Goal: Find specific page/section

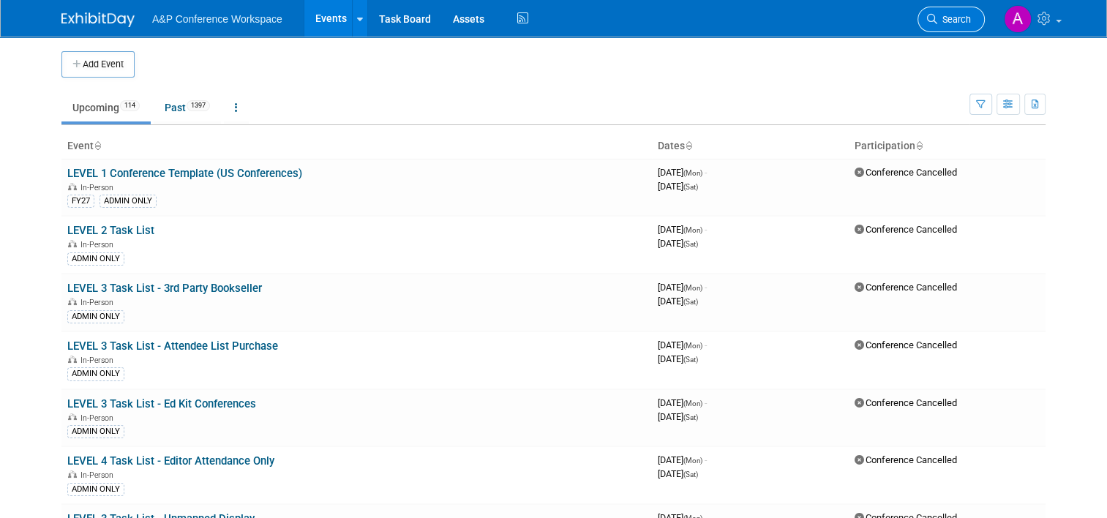
click at [963, 19] on span "Search" at bounding box center [954, 19] width 34 height 11
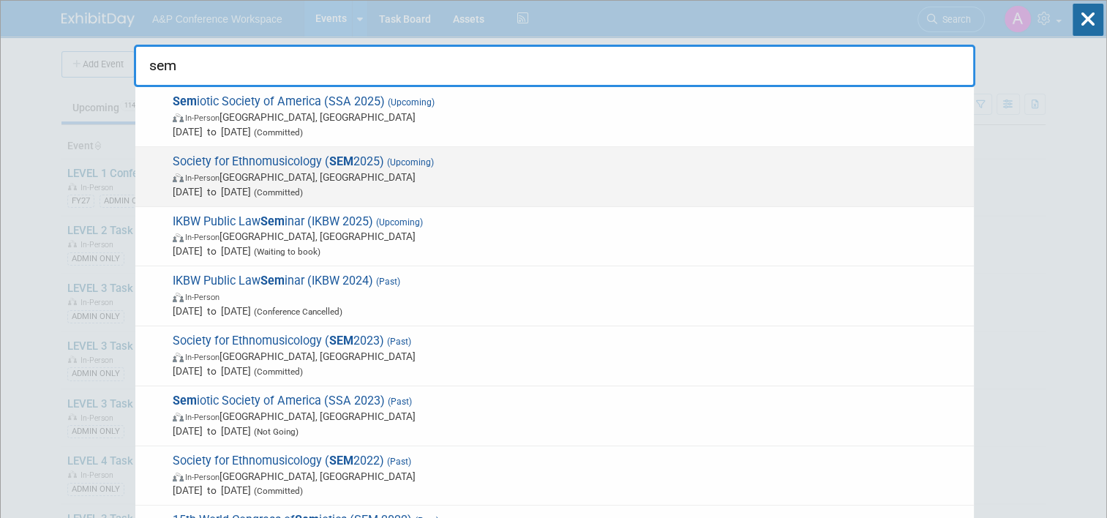
type input "sem"
click at [468, 170] on span "In-Person [GEOGRAPHIC_DATA], [GEOGRAPHIC_DATA]" at bounding box center [570, 177] width 794 height 15
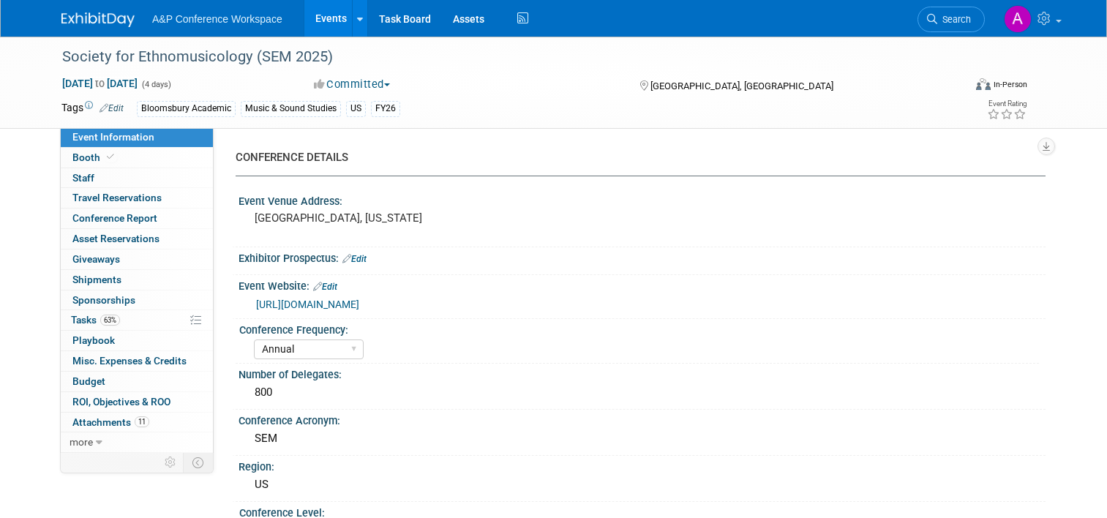
select select "Annual"
select select "Level 2"
select select "In-Person Booth"
select select "Music & Sound Studies"
select select "Bloomsbury Academic"
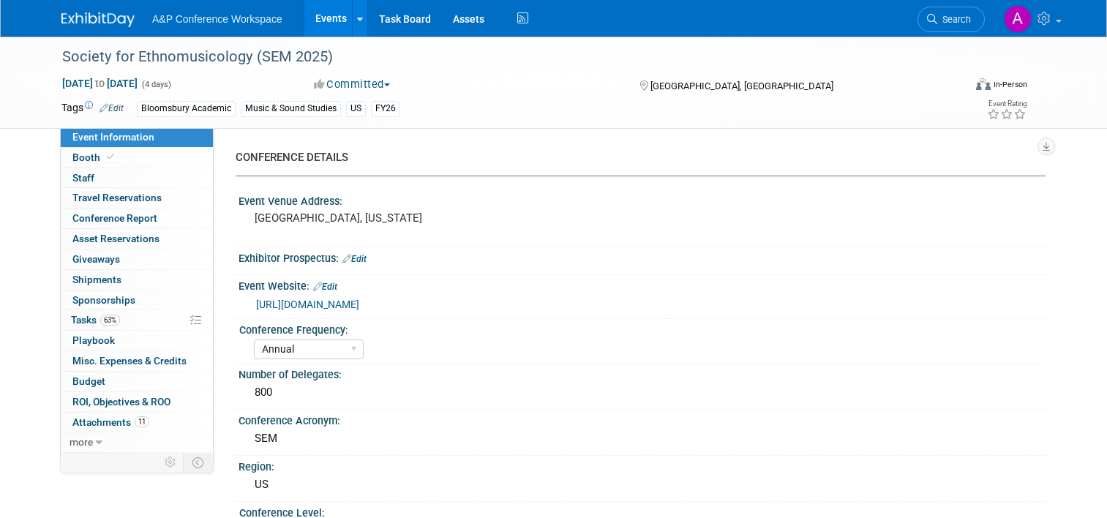
select select "[PERSON_NAME]"
select select "Brand/Subject Presence​"
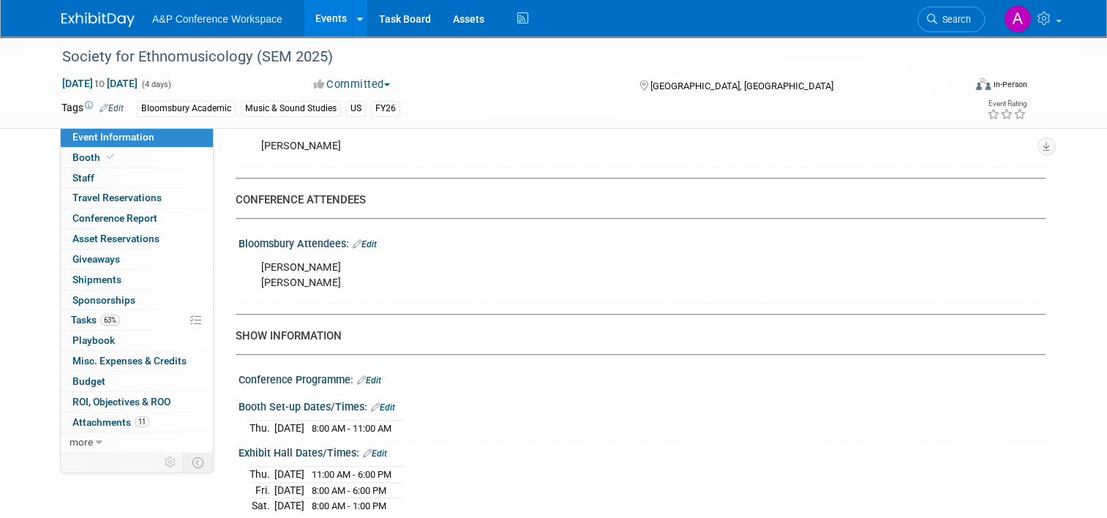
scroll to position [951, 0]
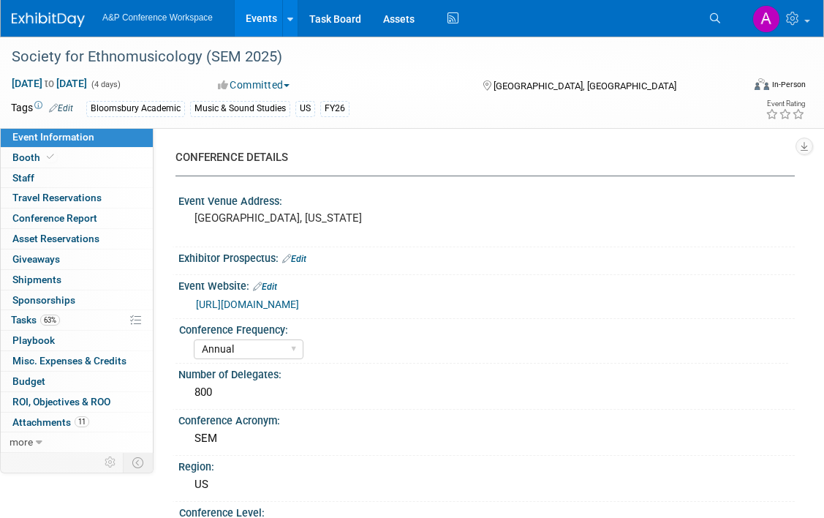
select select "Annual"
select select "Level 2"
select select "In-Person Booth"
select select "Music & Sound Studies"
select select "Bloomsbury Academic"
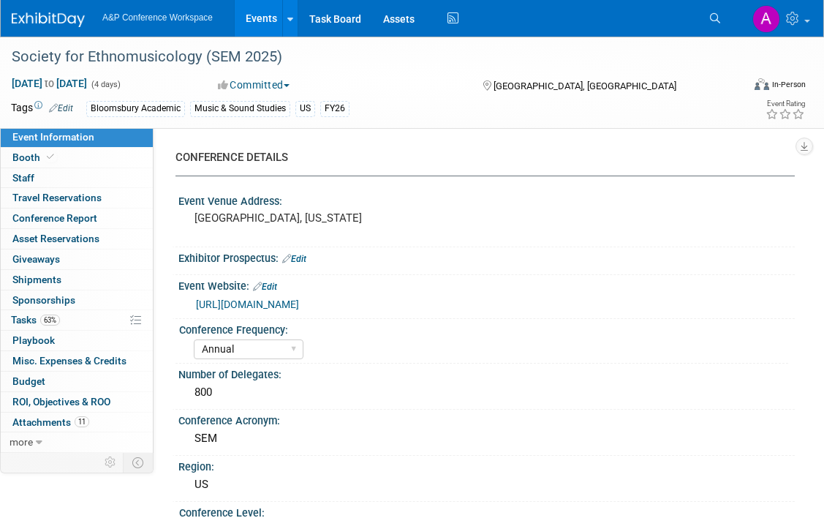
select select "[PERSON_NAME]"
select select "Brand/Subject Presence​"
click at [642, 57] on div "Society for Ethnomusicology (SEM 2025)" at bounding box center [367, 57] width 721 height 26
